Goal: Task Accomplishment & Management: Use online tool/utility

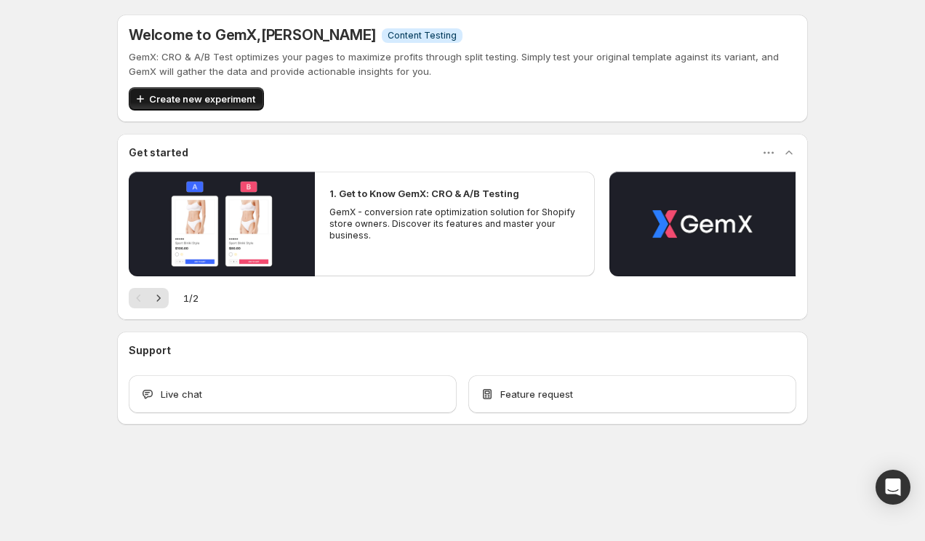
click at [218, 102] on span "Create new experiment" at bounding box center [202, 99] width 106 height 15
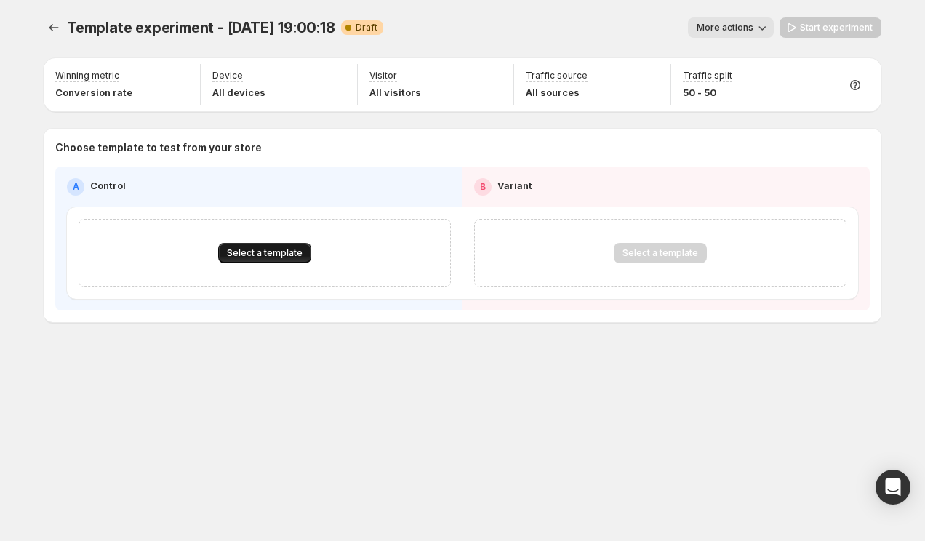
click at [260, 247] on button "Select a template" at bounding box center [264, 253] width 93 height 20
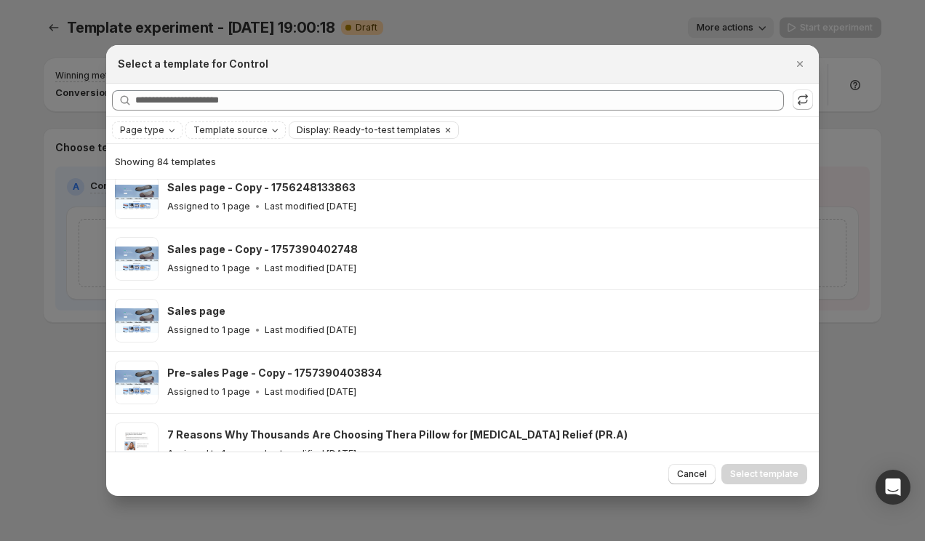
scroll to position [300, 0]
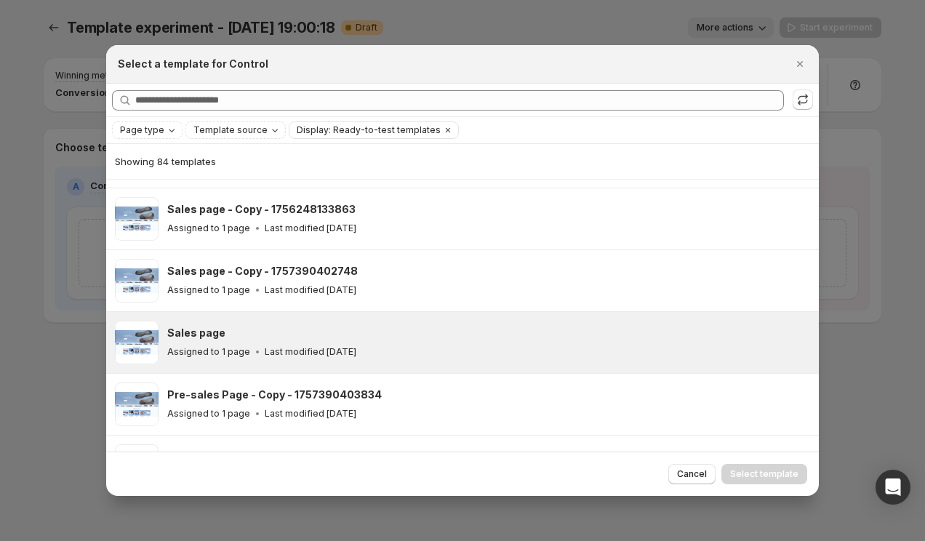
click at [368, 332] on div "Sales page" at bounding box center [486, 333] width 638 height 15
click at [762, 476] on span "Select template" at bounding box center [764, 474] width 68 height 12
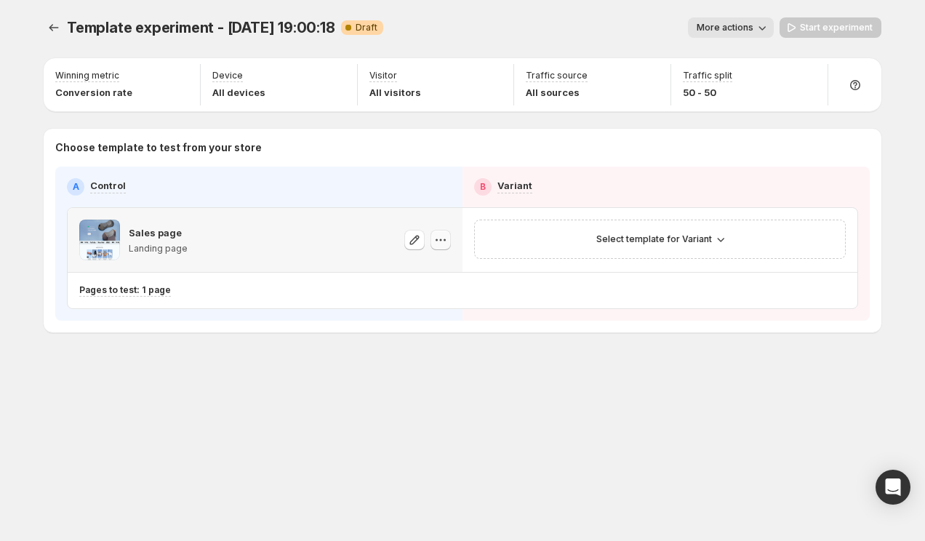
click at [443, 234] on icon "button" at bounding box center [440, 240] width 15 height 15
click at [423, 234] on button "button" at bounding box center [414, 240] width 20 height 20
click at [631, 236] on span "Select template for Variant" at bounding box center [654, 239] width 116 height 12
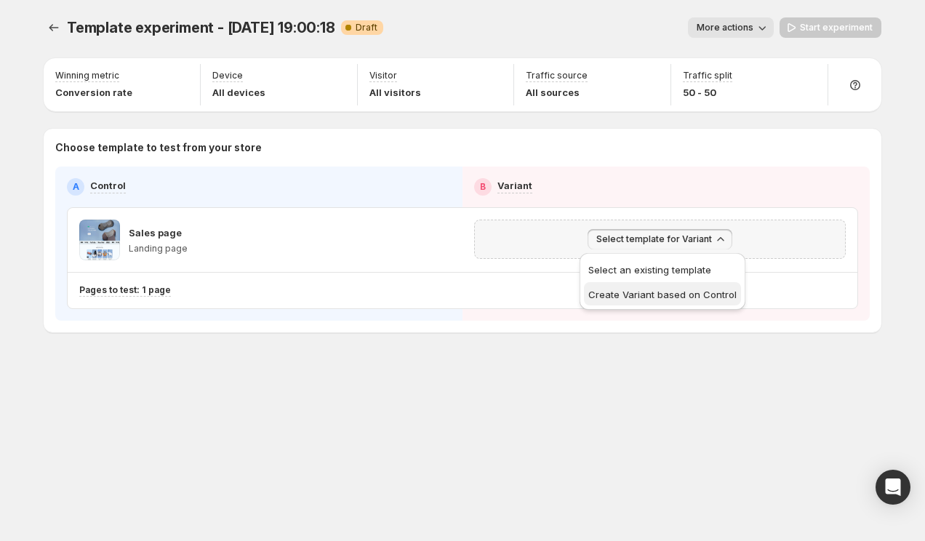
click at [638, 295] on span "Create Variant based on Control" at bounding box center [662, 295] width 148 height 12
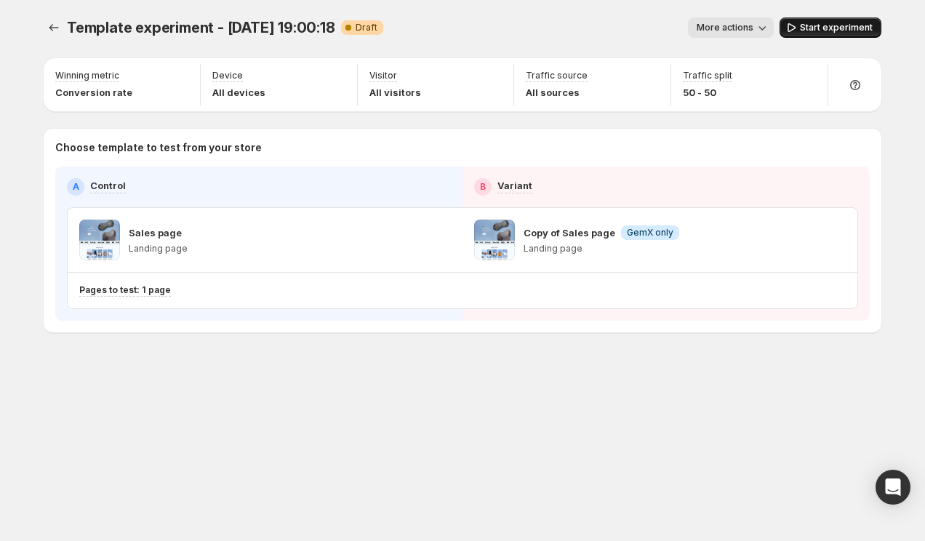
click at [804, 26] on span "Start experiment" at bounding box center [836, 28] width 73 height 12
click at [732, 22] on span "More actions" at bounding box center [718, 28] width 57 height 12
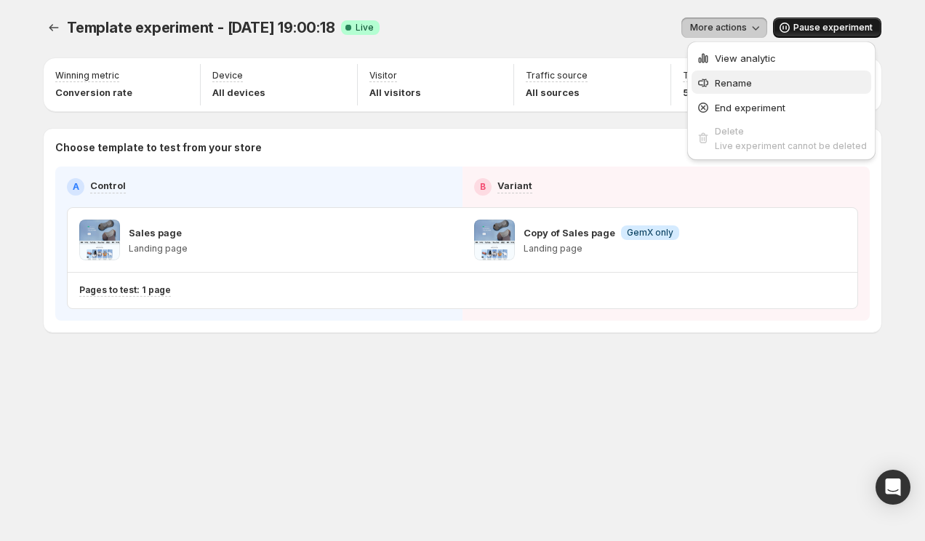
click at [734, 88] on span "Rename" at bounding box center [791, 83] width 152 height 15
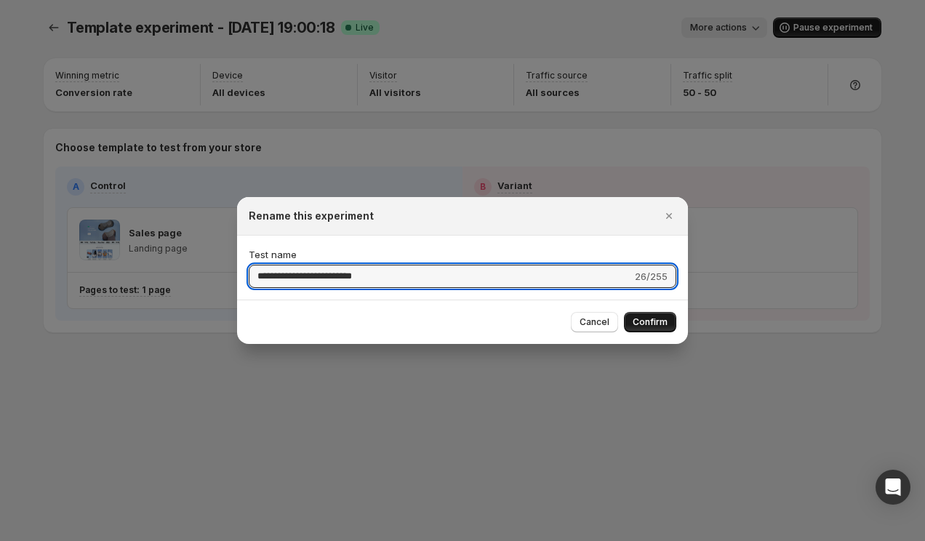
type input "**********"
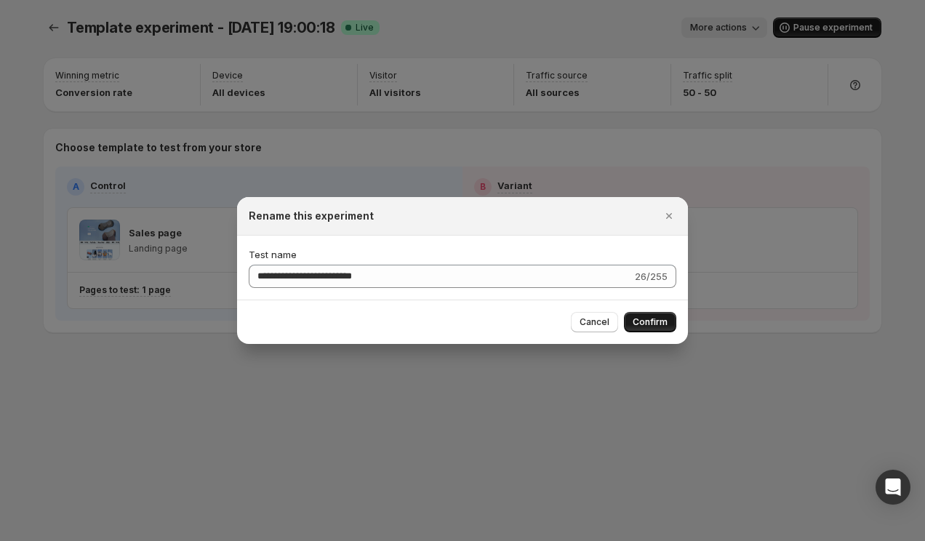
click at [661, 323] on span "Confirm" at bounding box center [650, 322] width 35 height 12
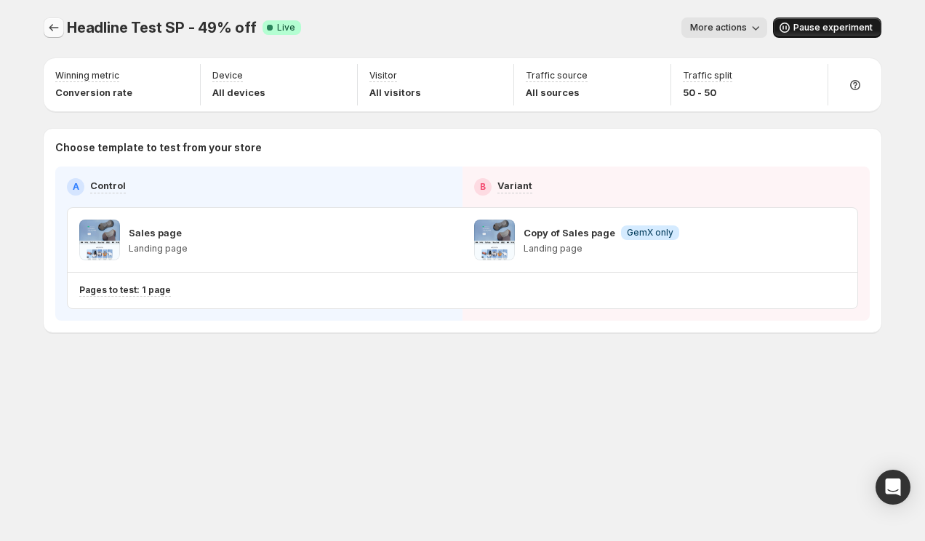
click at [55, 23] on icon "Experiments" at bounding box center [54, 27] width 15 height 15
